Goal: Task Accomplishment & Management: Use online tool/utility

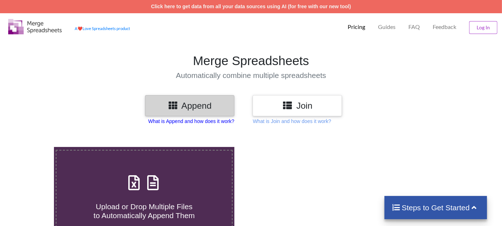
click at [208, 122] on p "What is Append and how does it work?" at bounding box center [191, 121] width 86 height 7
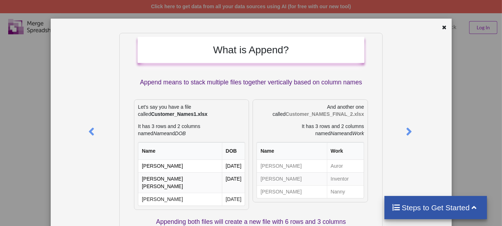
click at [398, 65] on div at bounding box center [418, 202] width 67 height 339
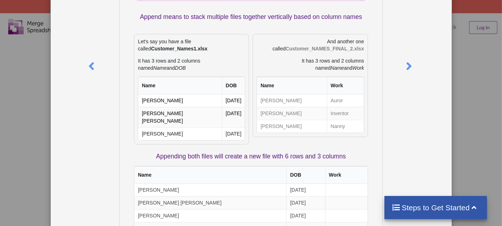
scroll to position [15, 0]
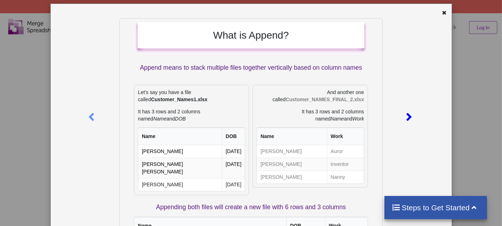
click at [406, 118] on icon at bounding box center [409, 114] width 15 height 13
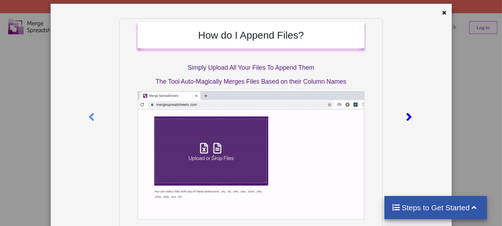
click at [406, 113] on icon at bounding box center [409, 114] width 15 height 13
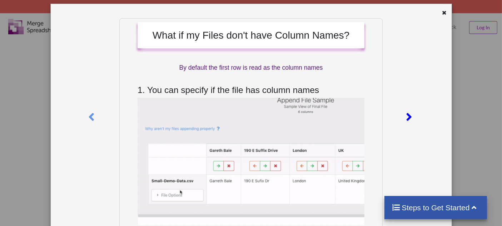
click at [403, 117] on icon at bounding box center [409, 114] width 15 height 13
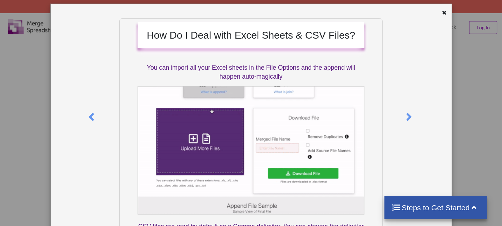
click at [477, 115] on div "How Do I Deal with Excel Sheets & CSV Files? You can import all your Excel shee…" at bounding box center [251, 113] width 502 height 226
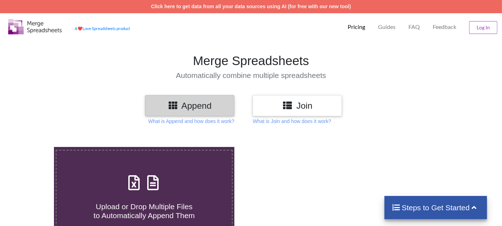
click at [284, 108] on icon at bounding box center [287, 104] width 10 height 9
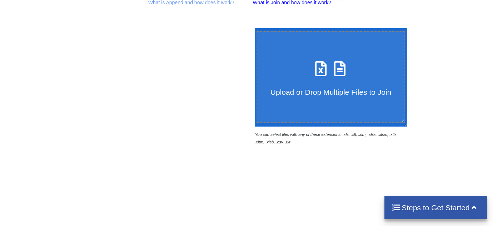
scroll to position [10, 0]
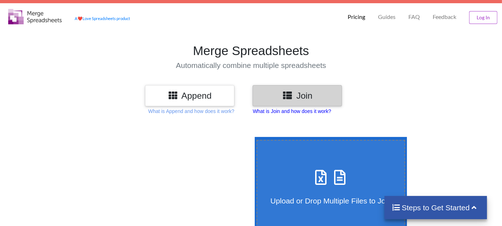
click at [235, 110] on p "What is Join and how does it work?" at bounding box center [191, 111] width 86 height 7
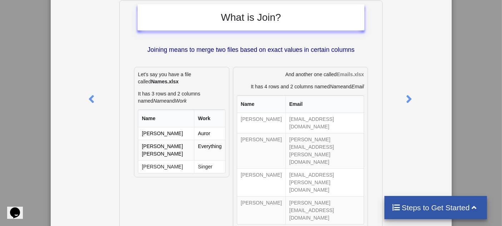
scroll to position [31, 0]
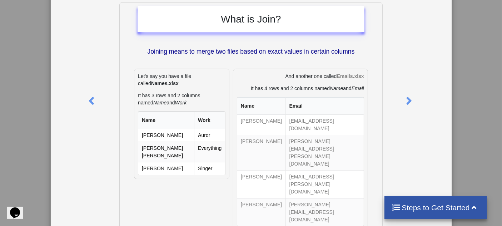
click at [487, 105] on div "What is Join? Joining means to merge two files based on exact values in certain…" at bounding box center [251, 113] width 502 height 226
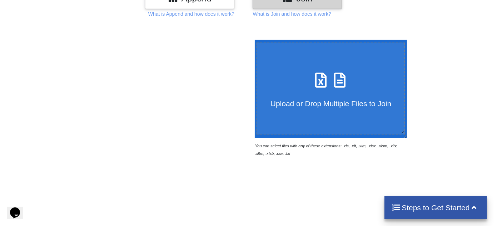
scroll to position [0, 0]
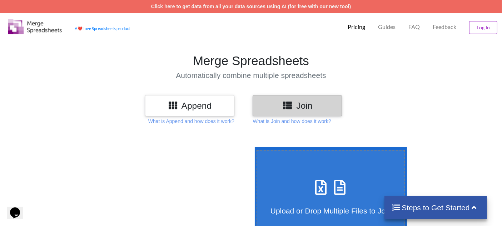
click at [283, 106] on h3 "Join" at bounding box center [297, 105] width 79 height 10
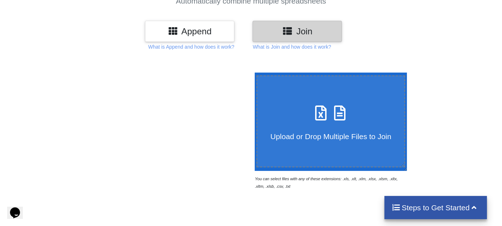
scroll to position [74, 0]
click at [308, 128] on h4 "Upload or Drop Multiple Files to Join" at bounding box center [331, 132] width 148 height 18
click at [253, 73] on input "Upload or Drop Multiple Files to Join" at bounding box center [253, 73] width 0 height 0
type input "C:\fakepath\E 1.1 - 1.2 [MEDICAL_DATA] & assumptions (1).csv"
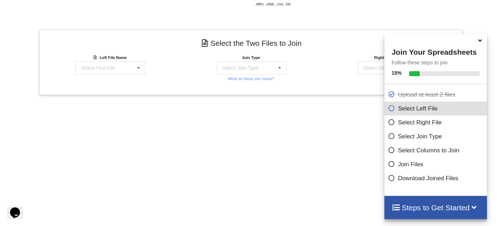
scroll to position [256, 0]
click at [115, 77] on div "Left File Name Select First File E 1.1 - 1.2 [MEDICAL_DATA] & assumptions (1).c…" at bounding box center [109, 68] width 141 height 29
click at [110, 69] on div "Select First File" at bounding box center [98, 68] width 34 height 5
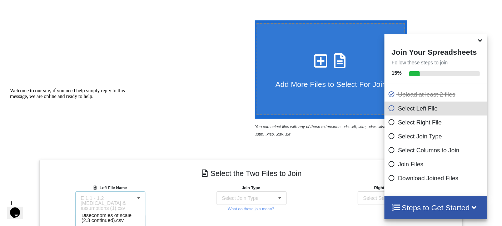
scroll to position [194, 0]
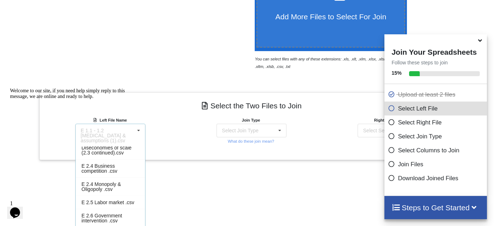
click at [132, 99] on div "Welcome to our site, if you need help simply reply to this message, we are onli…" at bounding box center [74, 93] width 129 height 11
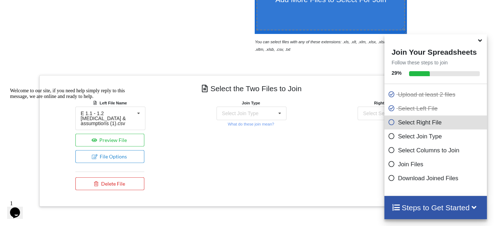
scroll to position [214, 0]
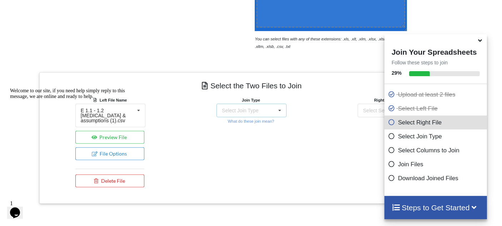
click at [276, 111] on icon at bounding box center [280, 110] width 11 height 13
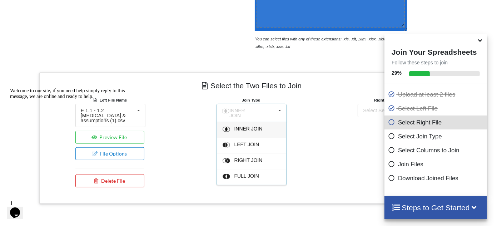
click at [243, 128] on span "INNER JOIN" at bounding box center [249, 129] width 28 height 6
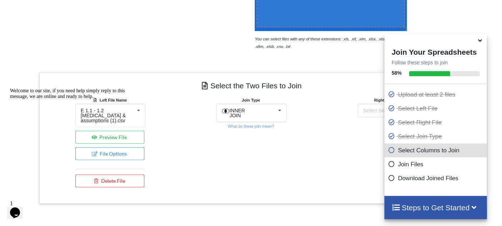
click at [479, 42] on icon at bounding box center [481, 39] width 8 height 6
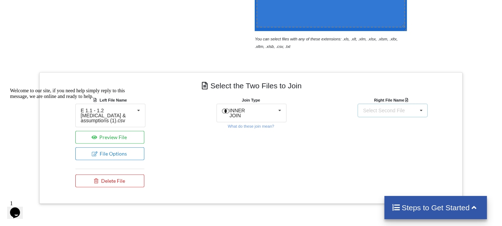
click at [401, 112] on div "Select Second File" at bounding box center [384, 110] width 42 height 5
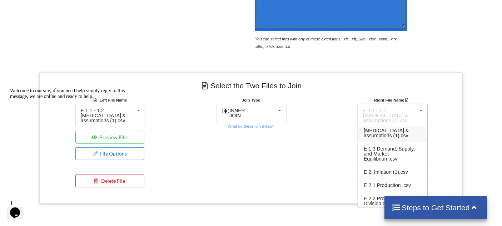
scroll to position [0, 0]
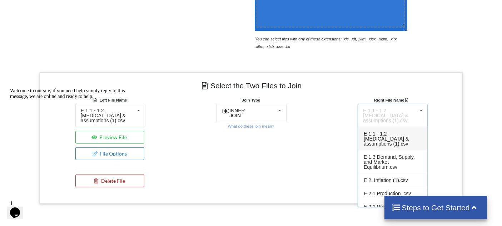
click at [392, 136] on span "E 1.1 - 1.2 [MEDICAL_DATA] & assumptions (1).csv" at bounding box center [386, 139] width 45 height 16
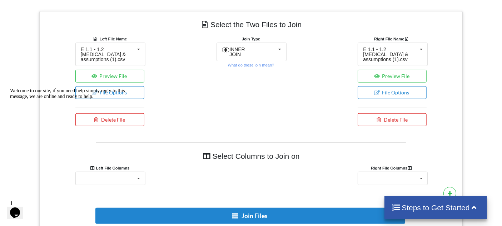
scroll to position [274, 0]
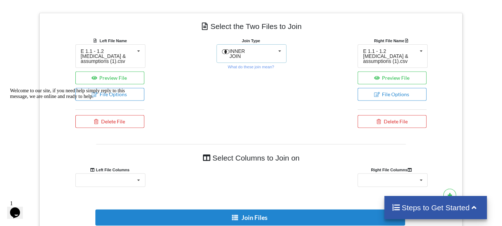
click at [266, 49] on div "INNER JOIN INNER JOIN LEFT JOIN RIGHT JOIN FULL JOIN" at bounding box center [252, 53] width 70 height 19
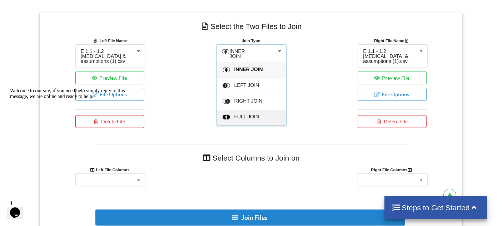
click at [245, 74] on div "FULL JOIN" at bounding box center [257, 71] width 44 height 8
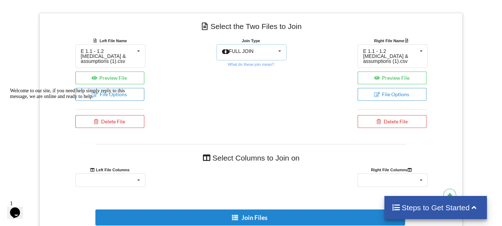
click at [272, 51] on div "FULL JOIN INNER JOIN LEFT JOIN RIGHT JOIN FULL JOIN" at bounding box center [252, 52] width 70 height 16
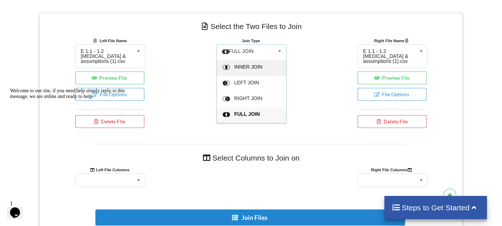
click at [252, 70] on div "INNER JOIN" at bounding box center [257, 68] width 44 height 8
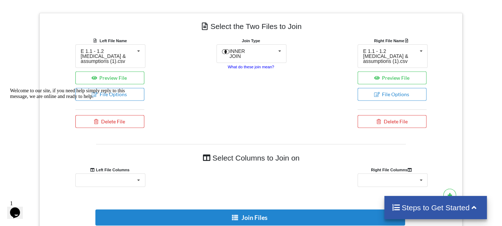
click at [251, 65] on small "What do these join mean?" at bounding box center [251, 67] width 46 height 4
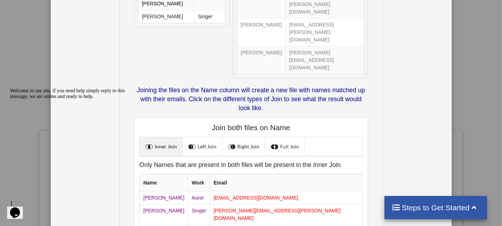
scroll to position [135, 0]
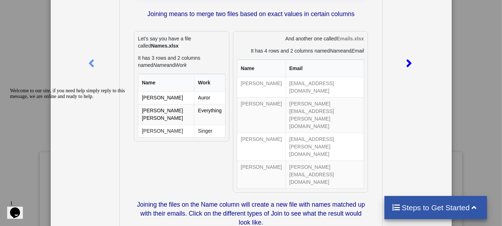
click at [408, 67] on icon at bounding box center [409, 60] width 15 height 13
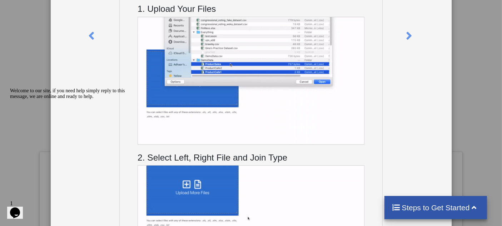
scroll to position [0, 0]
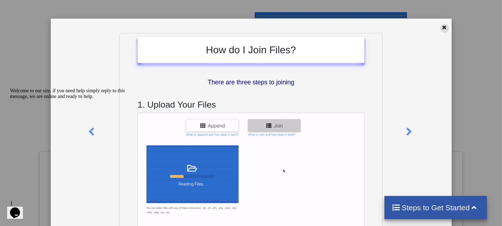
click at [440, 29] on div at bounding box center [444, 28] width 9 height 9
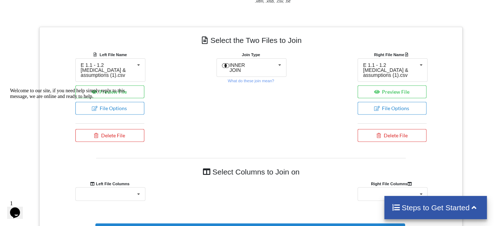
scroll to position [375, 0]
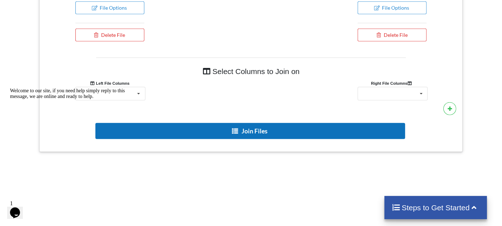
click at [239, 130] on icon at bounding box center [236, 130] width 8 height 5
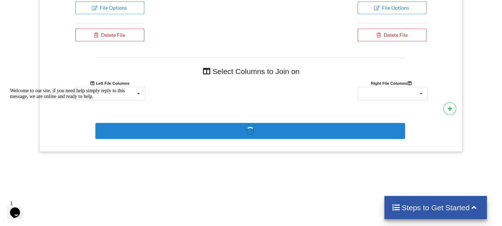
click at [135, 92] on div "Welcome to our site, if you need help simply reply to this message, we are onli…" at bounding box center [74, 93] width 129 height 11
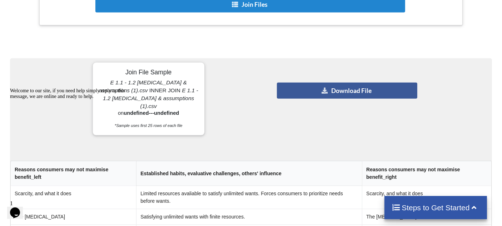
scroll to position [502, 0]
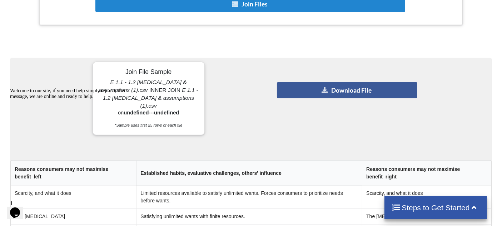
click at [159, 100] on p "E 1.1 - 1.2 [MEDICAL_DATA] & assumptions (1).csv INNER JOIN E 1.1 - 1.2 [MEDICA…" at bounding box center [149, 93] width 100 height 31
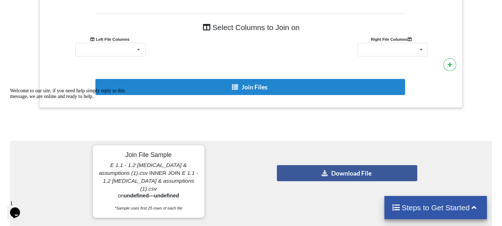
scroll to position [412, 0]
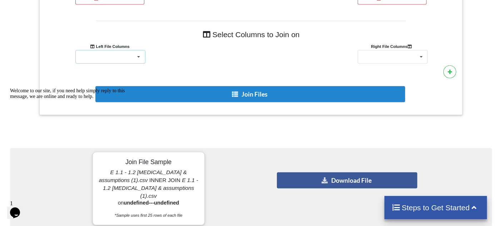
click at [110, 61] on div "Reasons consumers may not maximise benefit Established habits, evaluative chall…" at bounding box center [110, 57] width 70 height 14
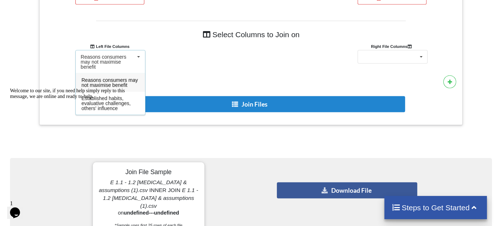
click at [104, 58] on div "Reasons consumers may not maximise benefit" at bounding box center [108, 61] width 54 height 15
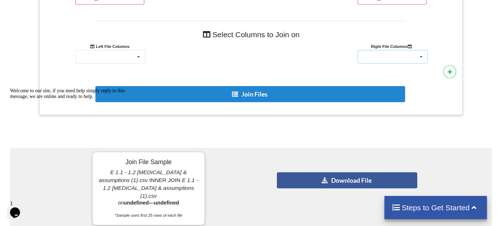
click at [403, 59] on div "Reasons consumers may not maximise benefit Established habits, evaluative chall…" at bounding box center [393, 57] width 70 height 14
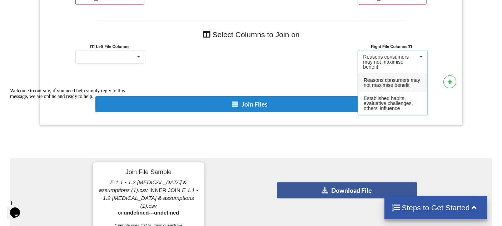
click at [403, 59] on div "Reasons consumers may not maximise benefit" at bounding box center [390, 61] width 54 height 15
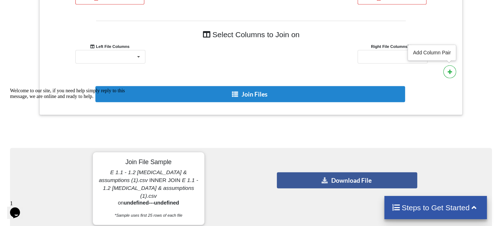
click at [454, 73] on button at bounding box center [450, 71] width 13 height 13
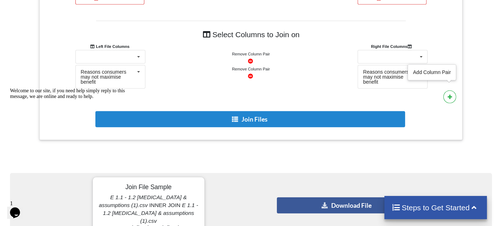
click at [447, 90] on button at bounding box center [450, 96] width 13 height 13
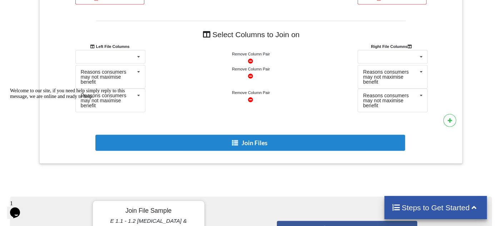
click at [251, 63] on icon at bounding box center [250, 60] width 6 height 5
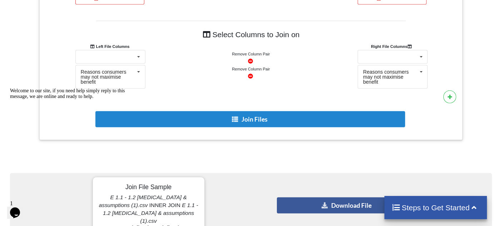
click at [249, 63] on icon at bounding box center [250, 60] width 6 height 5
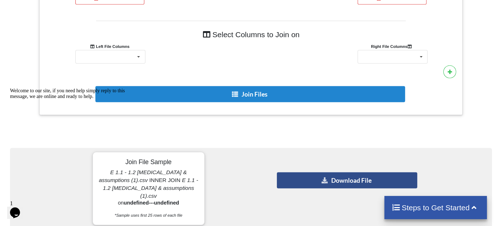
click at [345, 176] on button "Download File" at bounding box center [347, 180] width 141 height 16
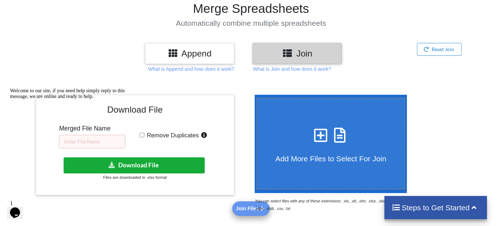
scroll to position [85, 0]
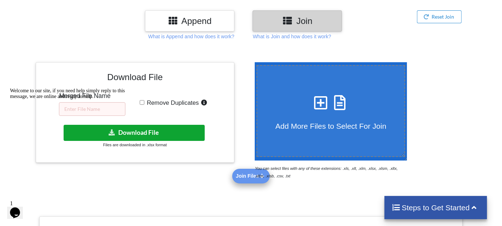
click at [144, 134] on button "Download File" at bounding box center [134, 133] width 141 height 16
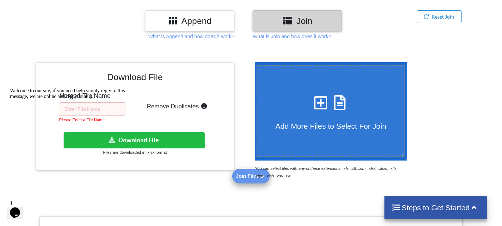
click at [109, 99] on div "Welcome to our site, if you need help simply reply to this message, we are onli…" at bounding box center [74, 93] width 129 height 11
click at [67, 99] on div "Welcome to our site, if you need help simply reply to this message, we are onli…" at bounding box center [74, 93] width 129 height 11
click at [70, 99] on div "Welcome to our site, if you need help simply reply to this message, we are onli…" at bounding box center [74, 93] width 129 height 11
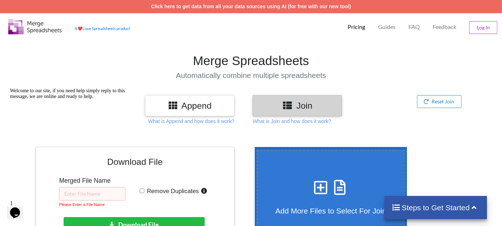
click at [202, 102] on h3 "Append" at bounding box center [190, 105] width 79 height 10
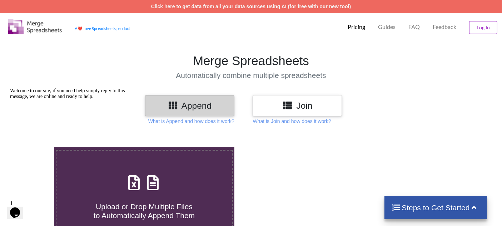
click at [174, 172] on div "Upload or Drop Multiple Files to Automatically Append Them" at bounding box center [144, 196] width 176 height 48
click at [34, 147] on input "Upload or Drop Multiple Files to Automatically Append Them" at bounding box center [34, 147] width 0 height 0
type input "C:\fakepath\E 1.1 - 1.2 [MEDICAL_DATA] & assumptions (1).csv"
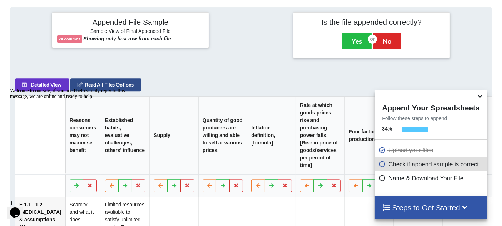
scroll to position [273, 0]
click at [97, 88] on div "Welcome to our site, if you need help simply reply to this message, we are onli…" at bounding box center [74, 93] width 129 height 11
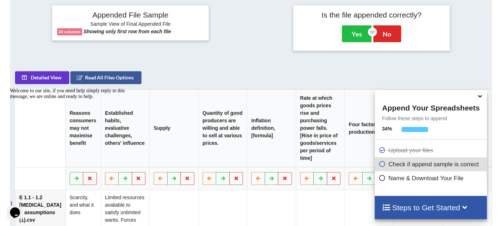
scroll to position [294, 0]
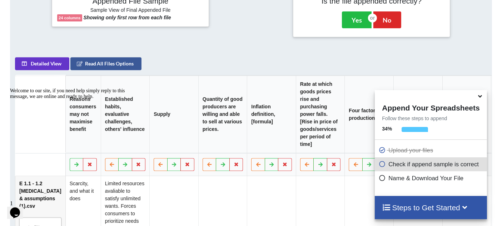
click at [10, 88] on icon "Chat attention grabber" at bounding box center [10, 88] width 0 height 0
click at [481, 97] on icon at bounding box center [481, 95] width 8 height 6
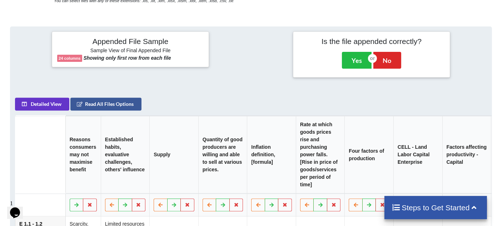
scroll to position [253, 0]
click at [391, 56] on button "No" at bounding box center [388, 60] width 28 height 16
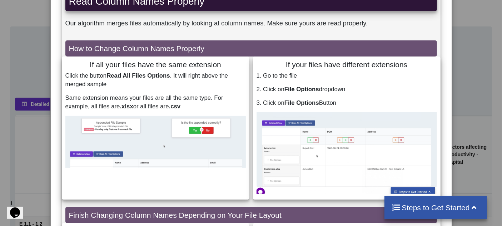
scroll to position [55, 0]
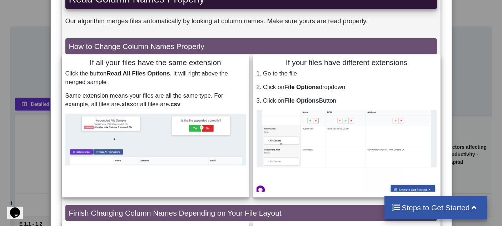
click at [469, 62] on div "Tips for Appending Correctly Read Column Names Properly Our algorithm merges fi…" at bounding box center [251, 113] width 502 height 226
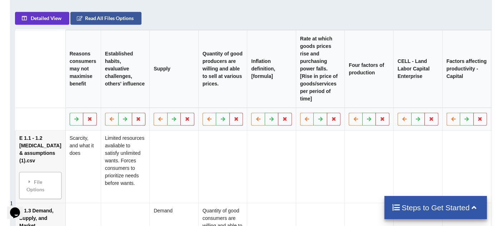
scroll to position [369, 0]
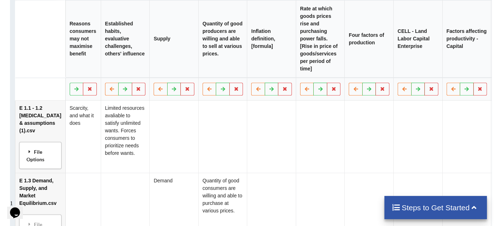
click at [40, 167] on div "File Options" at bounding box center [41, 155] width 38 height 23
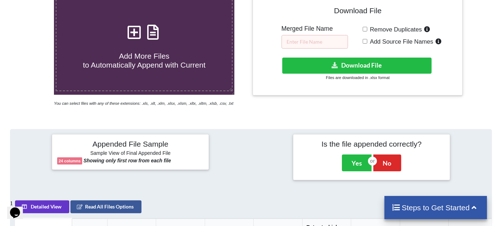
scroll to position [150, 0]
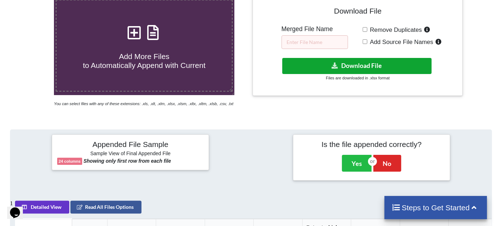
click at [361, 62] on button "Download File" at bounding box center [356, 66] width 149 height 16
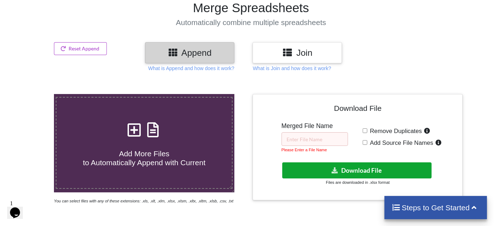
scroll to position [37, 0]
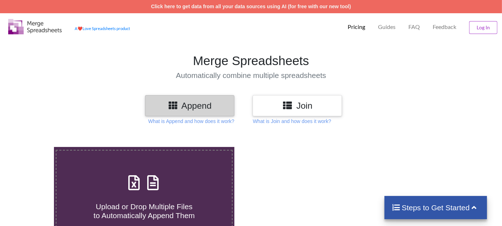
click at [298, 110] on h3 "Join" at bounding box center [297, 105] width 79 height 10
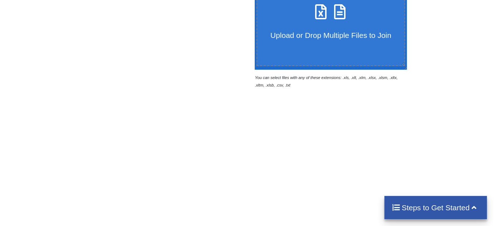
click at [353, 41] on label "Upload or Drop Multiple Files to Join" at bounding box center [331, 20] width 149 height 92
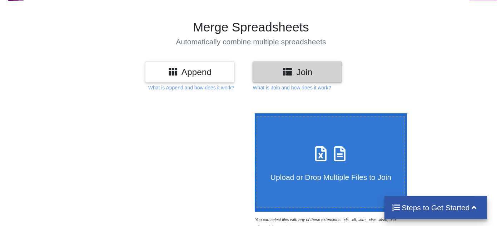
type input "C:\fakepath\E 1.1 - 1.2 [MEDICAL_DATA] & assumptions (1).csv"
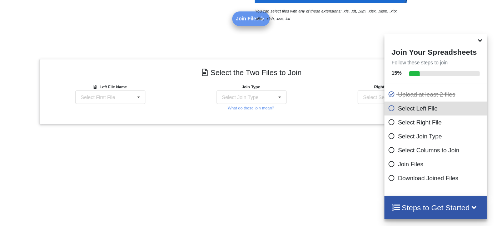
scroll to position [237, 0]
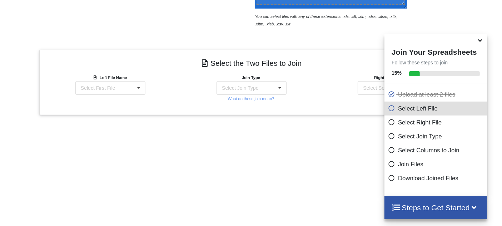
click at [119, 80] on div "Left File Name Select First File E 1.1 - 1.2 [MEDICAL_DATA] & assumptions (1).c…" at bounding box center [109, 84] width 69 height 21
click at [127, 85] on div "Select First File E 1.1 - 1.2 [MEDICAL_DATA] & assumptions (1).csv E 1.3 Demand…" at bounding box center [110, 88] width 70 height 14
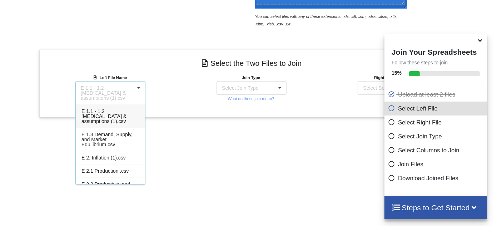
click at [129, 85] on div "E 1.1 - 1.2 [MEDICAL_DATA] & assumptions (1).csv" at bounding box center [108, 92] width 54 height 15
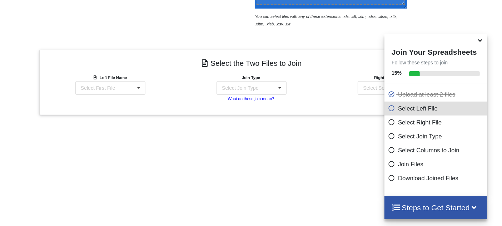
click at [236, 100] on small "What do these join mean?" at bounding box center [251, 99] width 46 height 4
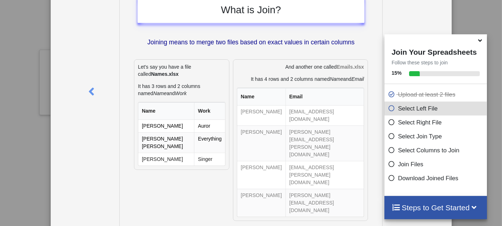
scroll to position [40, 0]
click at [483, 44] on span at bounding box center [481, 40] width 9 height 7
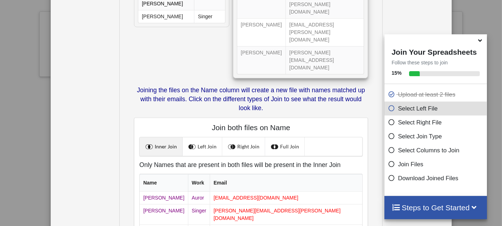
scroll to position [275, 0]
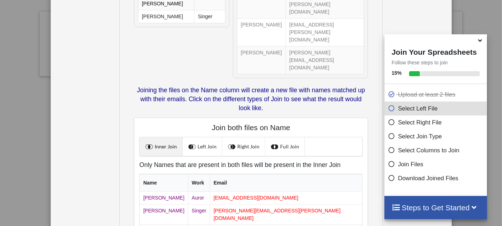
click at [481, 43] on icon at bounding box center [481, 39] width 8 height 6
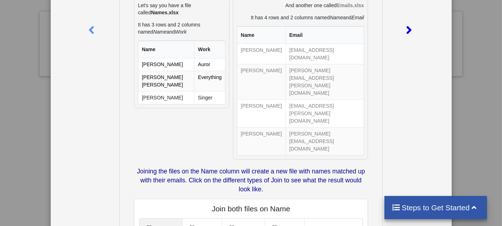
click at [409, 29] on icon at bounding box center [409, 27] width 15 height 13
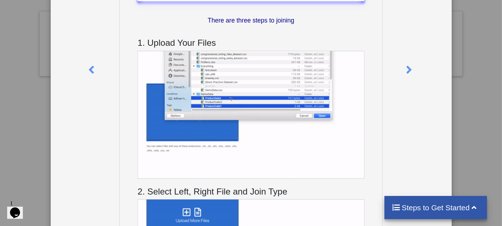
scroll to position [0, 0]
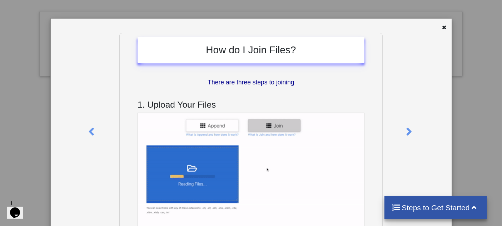
click at [445, 26] on div at bounding box center [444, 28] width 9 height 9
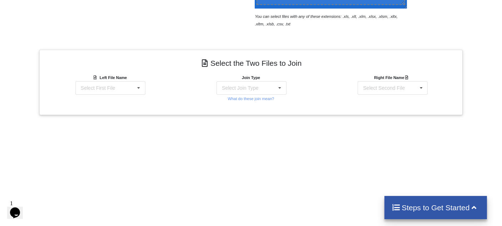
scroll to position [156, 0]
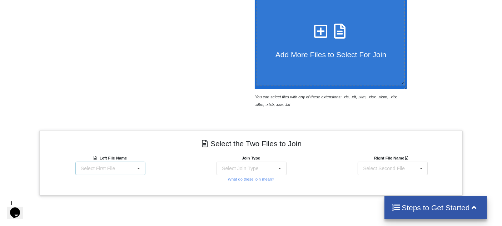
click at [140, 170] on icon at bounding box center [138, 168] width 11 height 13
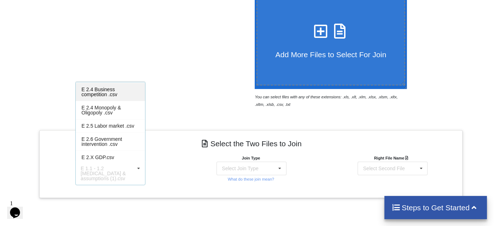
scroll to position [133, 0]
click at [128, 169] on div "E 1.1 - 1.2 [MEDICAL_DATA] & assumptions (1).csv" at bounding box center [108, 173] width 54 height 15
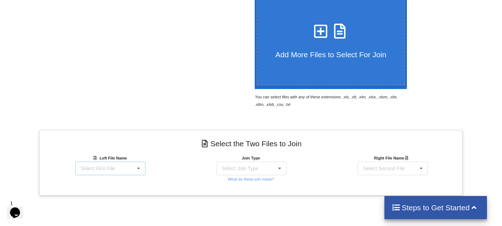
click at [130, 169] on div "Select First File E 1.1 - 1.2 [MEDICAL_DATA] & assumptions (1).csv E 1.3 Demand…" at bounding box center [110, 169] width 70 height 14
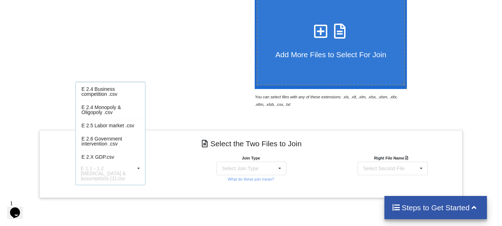
scroll to position [0, 0]
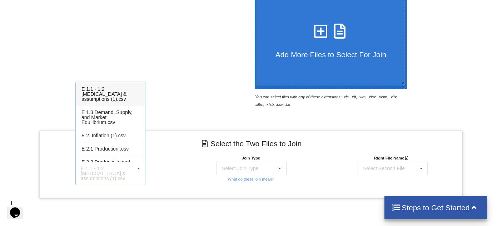
click at [117, 98] on div "E 1.1 - 1.2 [MEDICAL_DATA] & assumptions (1).csv" at bounding box center [110, 93] width 69 height 23
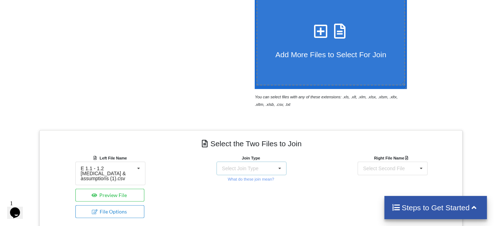
click at [243, 173] on div "Select Join Type INNER JOIN LEFT JOIN RIGHT JOIN FULL JOIN" at bounding box center [252, 169] width 70 height 14
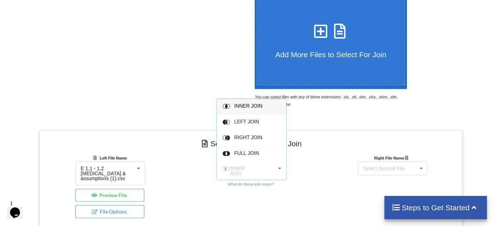
click at [238, 104] on span "INNER JOIN" at bounding box center [249, 106] width 28 height 6
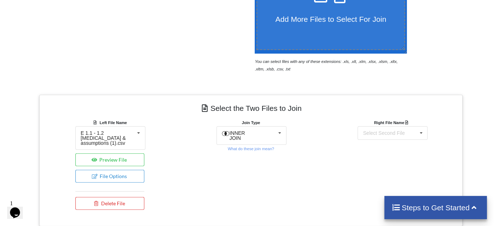
scroll to position [236, 0]
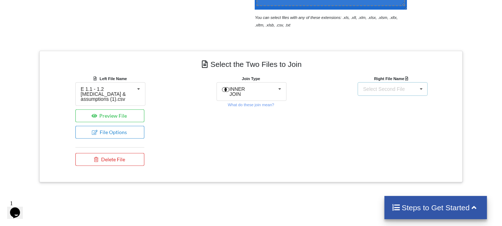
click at [378, 87] on div "Select Second File" at bounding box center [384, 89] width 42 height 5
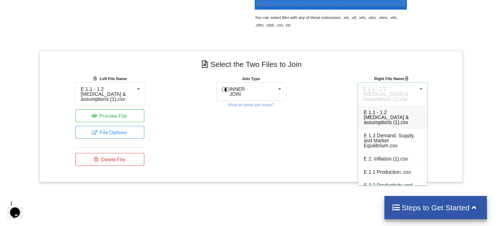
click at [389, 118] on span "E 1.1 - 1.2 [MEDICAL_DATA] & assumptions (1).csv" at bounding box center [386, 117] width 45 height 16
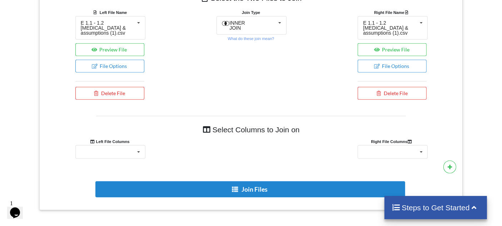
scroll to position [275, 0]
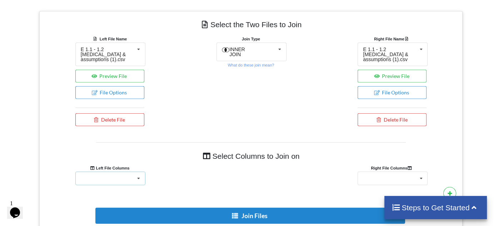
click at [128, 176] on div "Reasons consumers may not maximise benefit Established habits, evaluative chall…" at bounding box center [110, 179] width 70 height 14
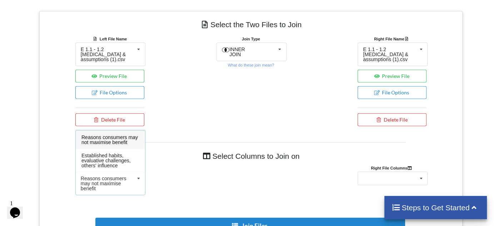
click at [117, 139] on span "Reasons consumers may not maximise benefit" at bounding box center [110, 139] width 56 height 11
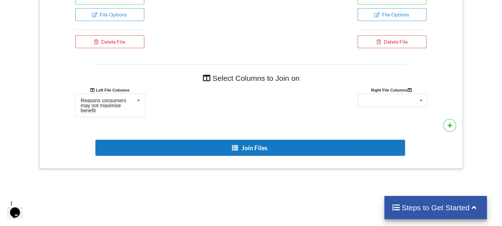
scroll to position [370, 0]
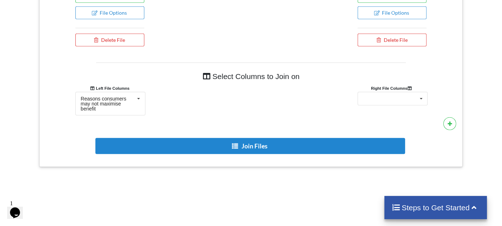
click at [386, 107] on div "Reasons consumers may not maximise benefit Established habits, evaluative chall…" at bounding box center [392, 104] width 141 height 24
click at [387, 100] on div "Reasons consumers may not maximise benefit Established habits, evaluative chall…" at bounding box center [393, 99] width 70 height 14
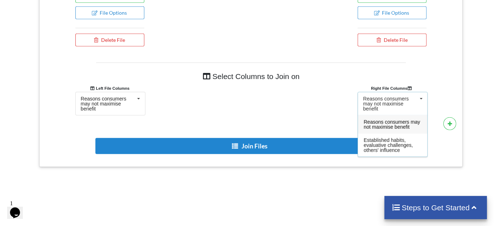
click at [390, 100] on div "Reasons consumers may not maximise benefit" at bounding box center [390, 103] width 54 height 15
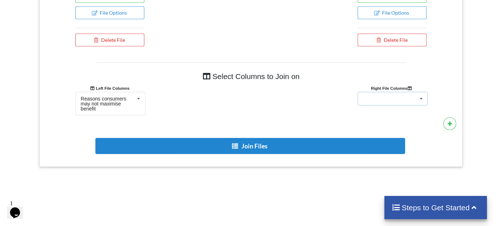
click at [378, 101] on div "Reasons consumers may not maximise benefit Established habits, evaluative chall…" at bounding box center [393, 99] width 70 height 14
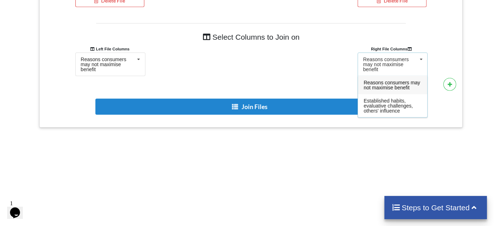
scroll to position [409, 0]
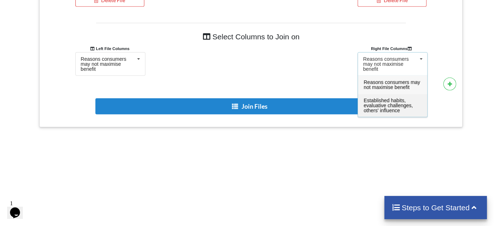
click at [396, 98] on span "Established habits, evaluative challenges, others' influence" at bounding box center [388, 106] width 49 height 16
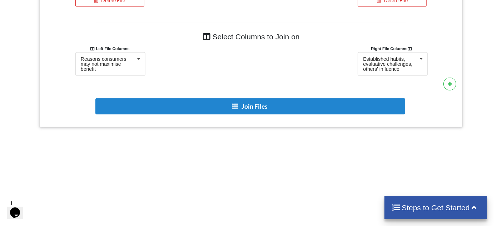
click at [443, 83] on div "Join Files" at bounding box center [251, 102] width 413 height 39
click at [445, 81] on button at bounding box center [450, 84] width 13 height 13
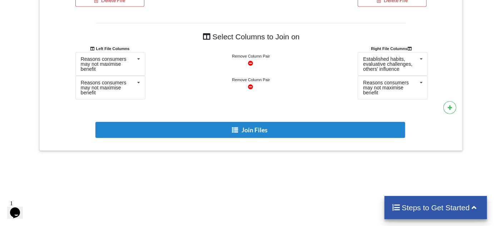
click at [250, 65] on icon at bounding box center [250, 62] width 6 height 5
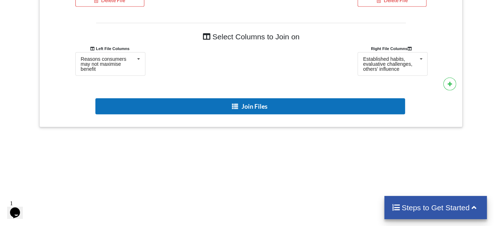
click at [260, 104] on button "Join Files" at bounding box center [250, 106] width 310 height 16
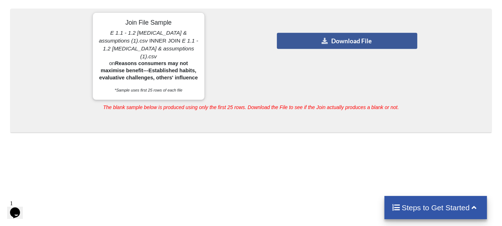
scroll to position [568, 0]
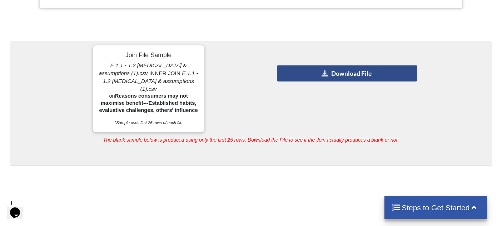
click at [310, 70] on button "Download File" at bounding box center [347, 73] width 141 height 16
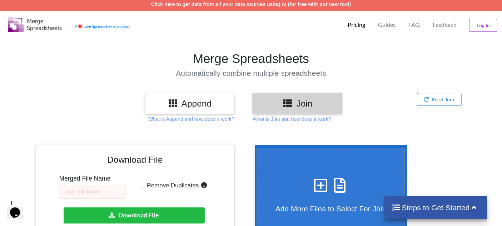
scroll to position [0, 0]
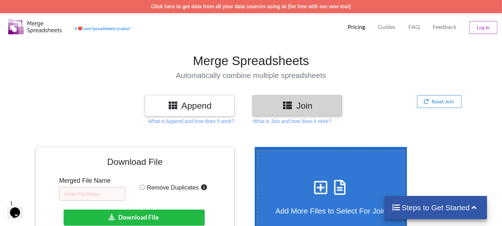
click at [99, 198] on div "Download File Merged File Name Remove Duplicates Download hidden Download File …" at bounding box center [135, 196] width 188 height 89
click at [90, 196] on input "text" at bounding box center [92, 194] width 67 height 14
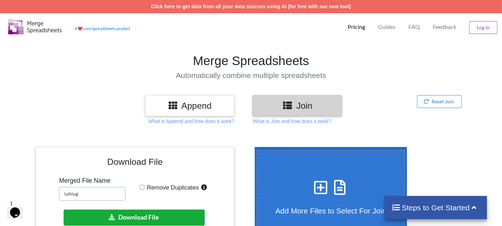
type input "iuhiug"
click at [128, 210] on button "Download File" at bounding box center [134, 218] width 141 height 16
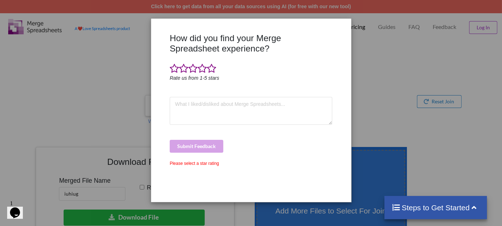
click at [361, 84] on div "How did you find your Merge Spreadsheet experience? Rate us from 1-5 stars Subm…" at bounding box center [251, 113] width 502 height 226
